Goal: Task Accomplishment & Management: Use online tool/utility

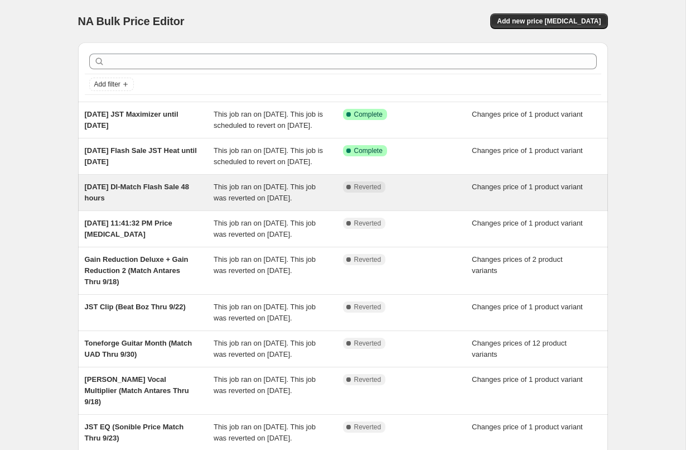
click at [155, 204] on div "[DATE] DI-Match Flash Sale 48 hours" at bounding box center [149, 192] width 129 height 22
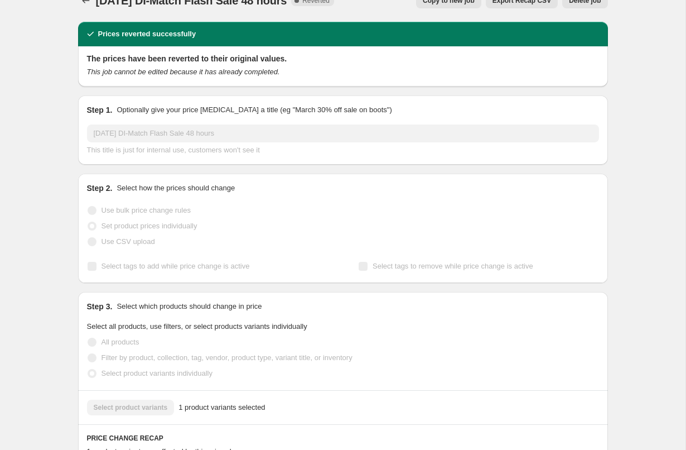
scroll to position [23, 0]
